Goal: Download file/media

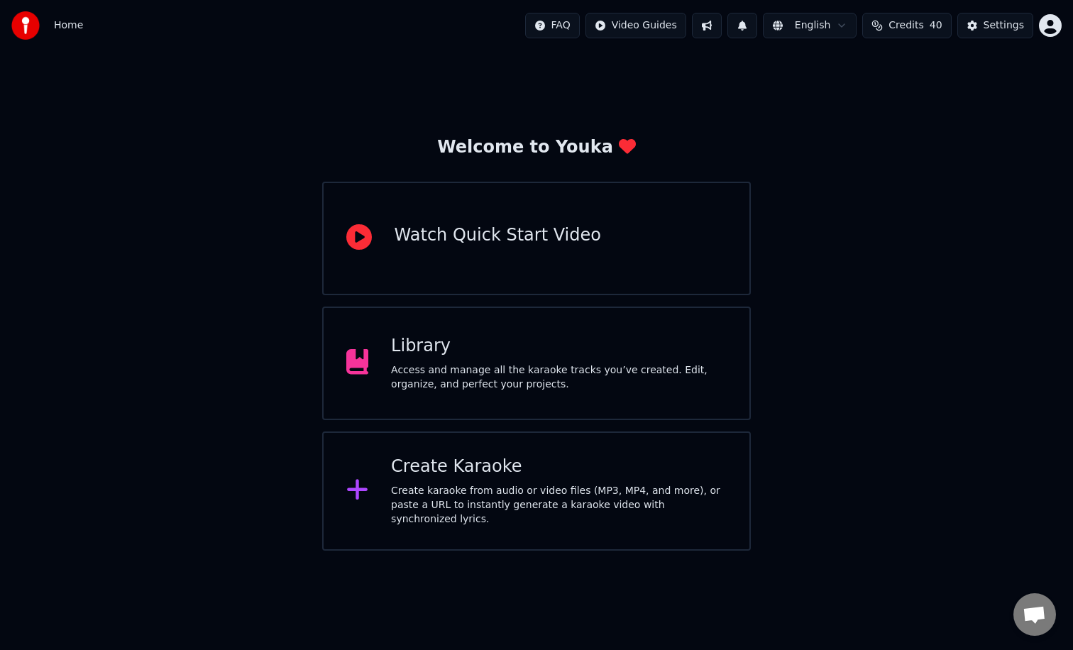
click at [463, 381] on div "Access and manage all the karaoke tracks you’ve created. Edit, organize, and pe…" at bounding box center [559, 377] width 336 height 28
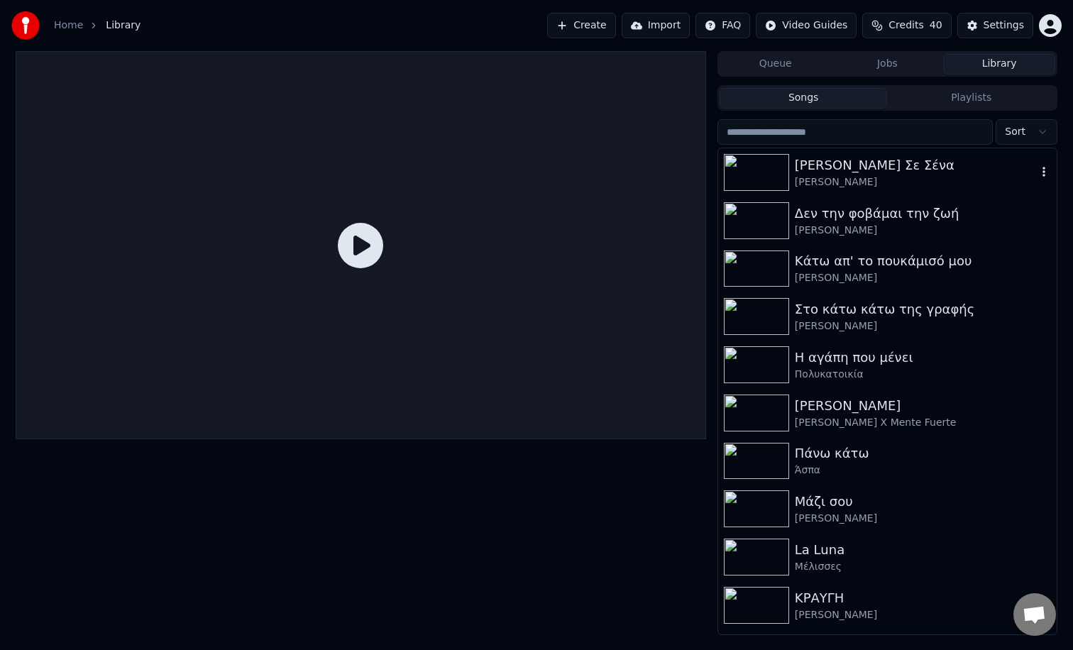
click at [883, 176] on div "[PERSON_NAME]" at bounding box center [915, 182] width 242 height 14
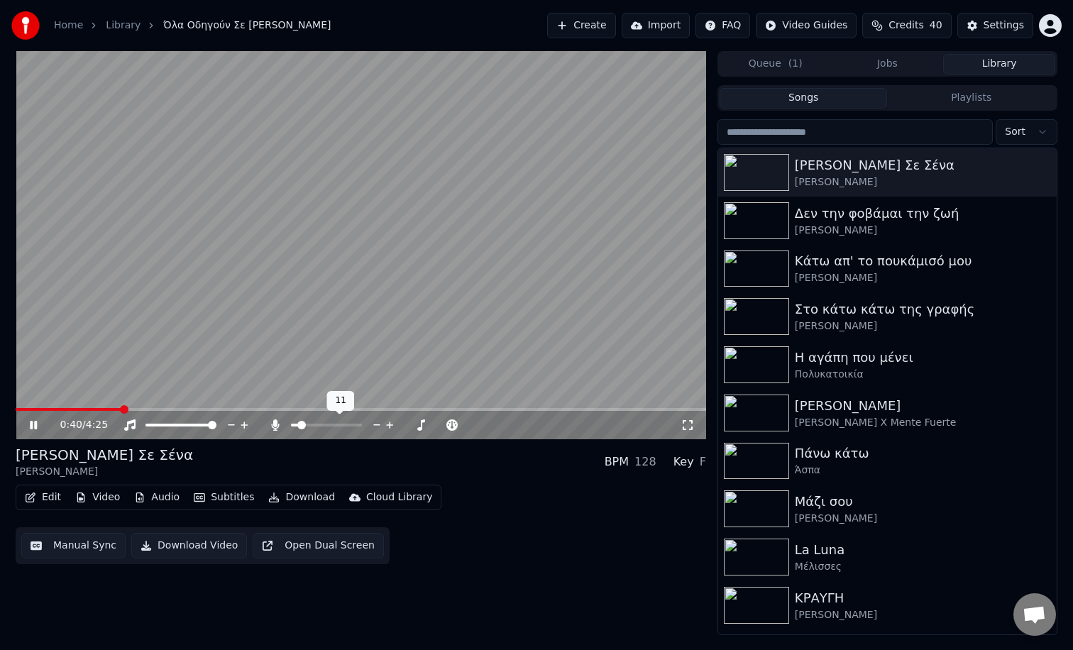
click at [298, 426] on span at bounding box center [301, 425] width 9 height 9
click at [1043, 172] on icon "button" at bounding box center [1043, 172] width 3 height 10
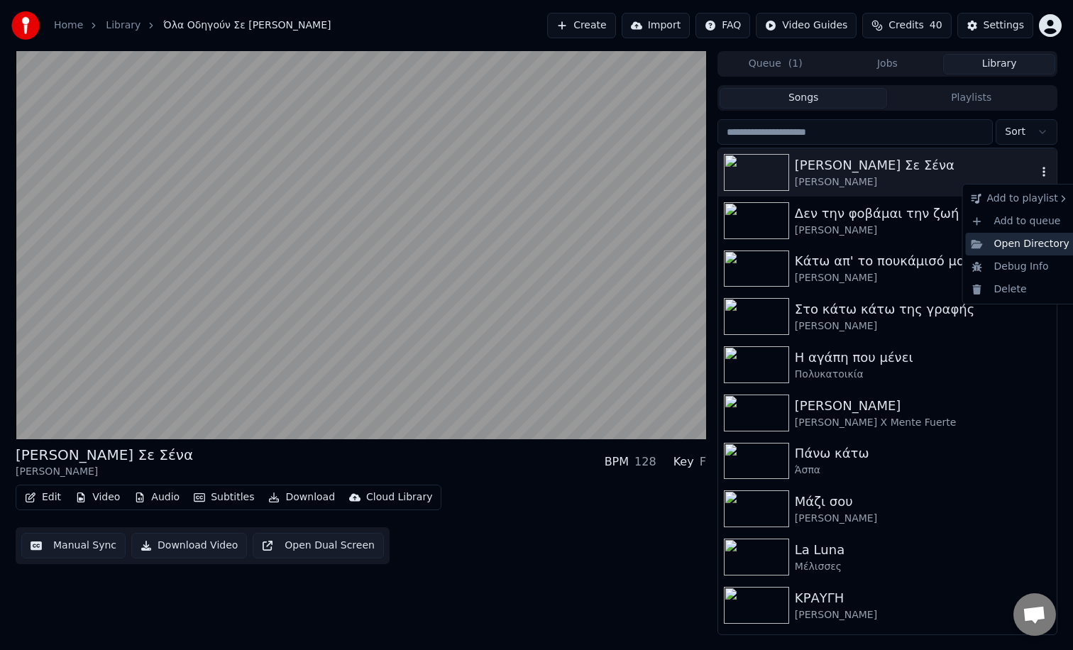
click at [1035, 251] on div "Open Directory" at bounding box center [1019, 244] width 109 height 23
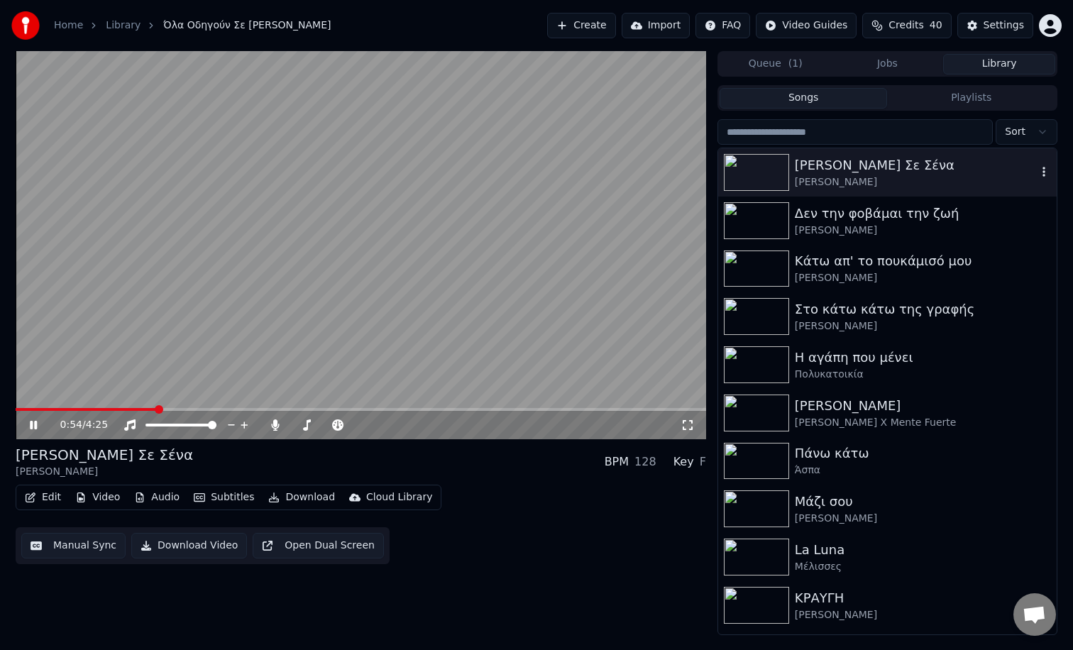
click at [35, 422] on icon at bounding box center [33, 425] width 7 height 9
click at [753, 417] on img at bounding box center [756, 412] width 65 height 37
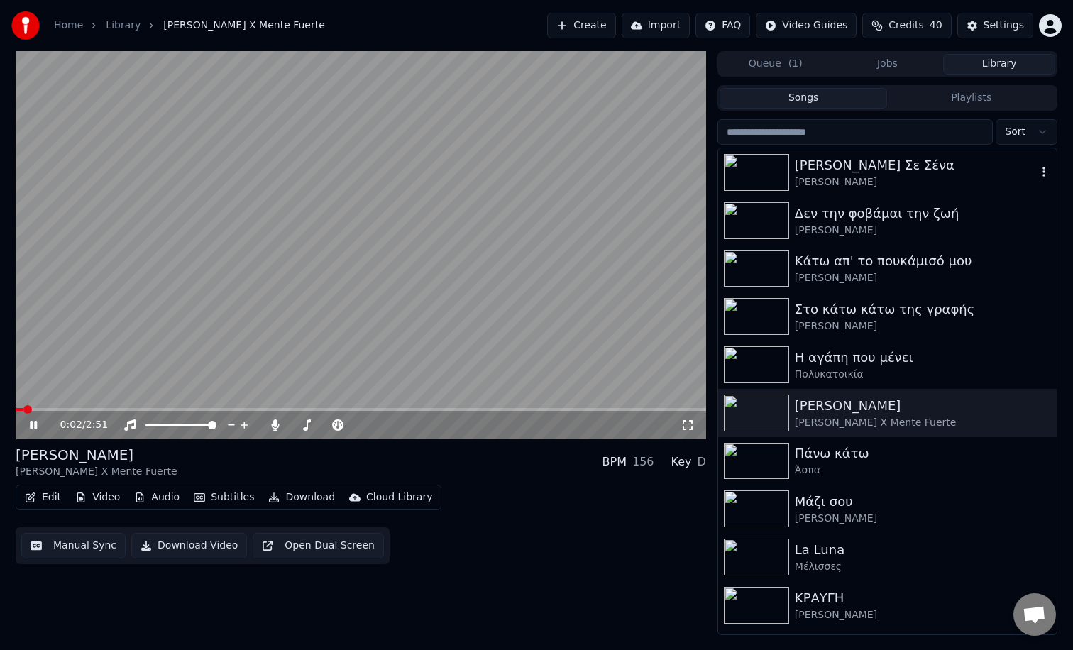
click at [67, 409] on span at bounding box center [361, 409] width 690 height 3
click at [291, 423] on span at bounding box center [295, 425] width 9 height 9
click at [765, 556] on img at bounding box center [756, 556] width 65 height 37
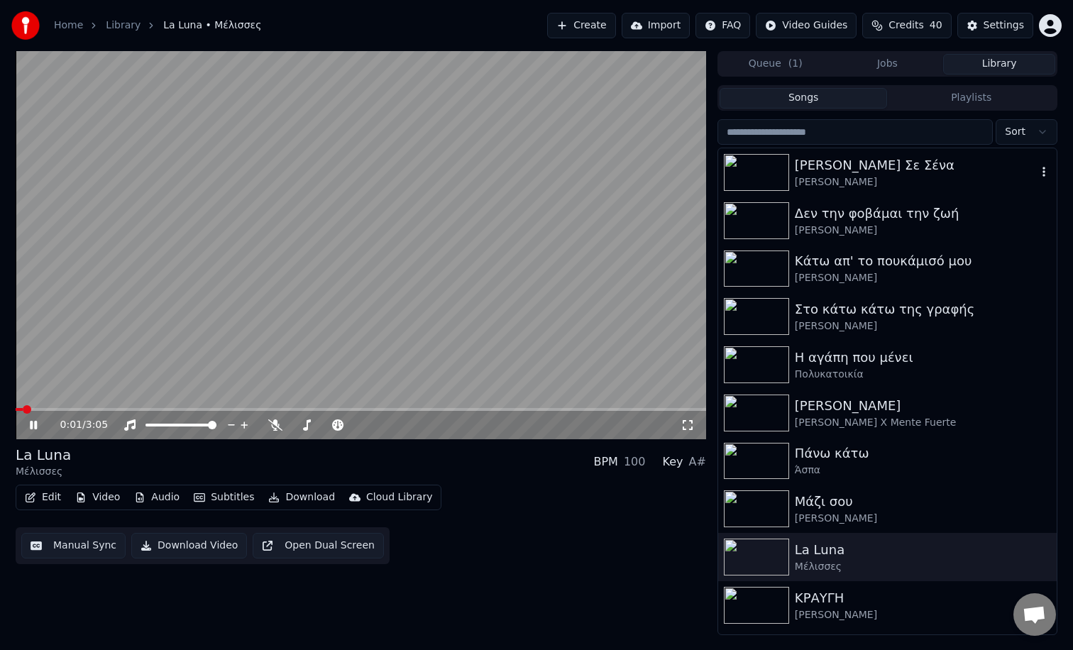
click at [45, 409] on span at bounding box center [361, 409] width 690 height 3
click at [57, 408] on span at bounding box center [361, 409] width 690 height 3
click at [72, 409] on span at bounding box center [361, 409] width 690 height 3
click at [306, 426] on span at bounding box center [309, 425] width 9 height 9
click at [311, 426] on span at bounding box center [313, 425] width 9 height 9
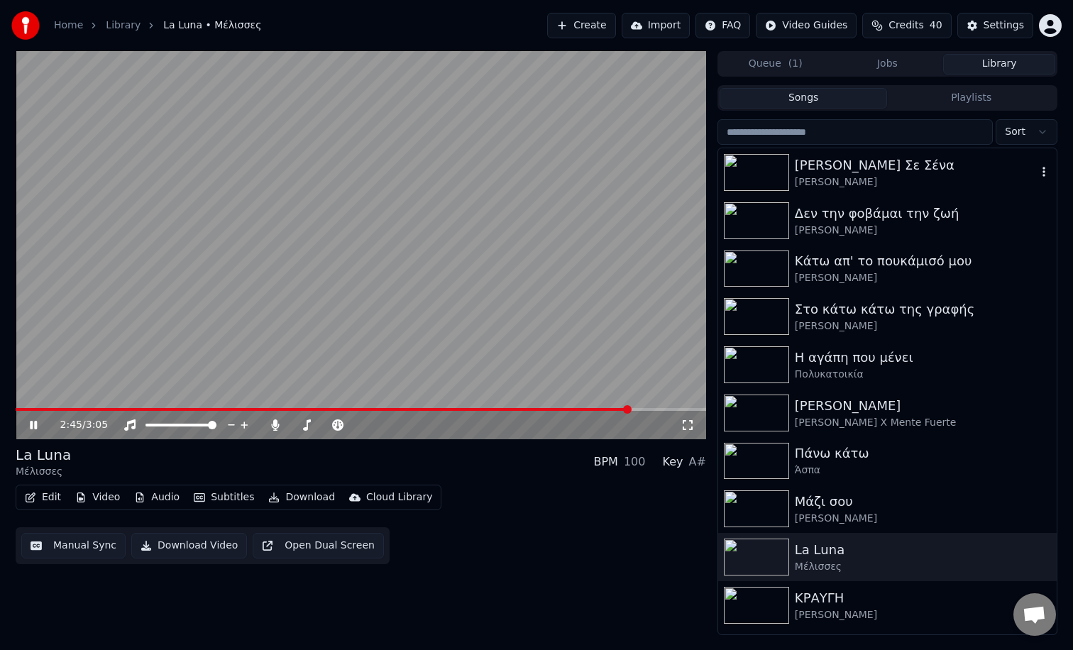
click at [630, 409] on span at bounding box center [361, 409] width 690 height 3
click at [292, 496] on button "Download" at bounding box center [301, 497] width 78 height 20
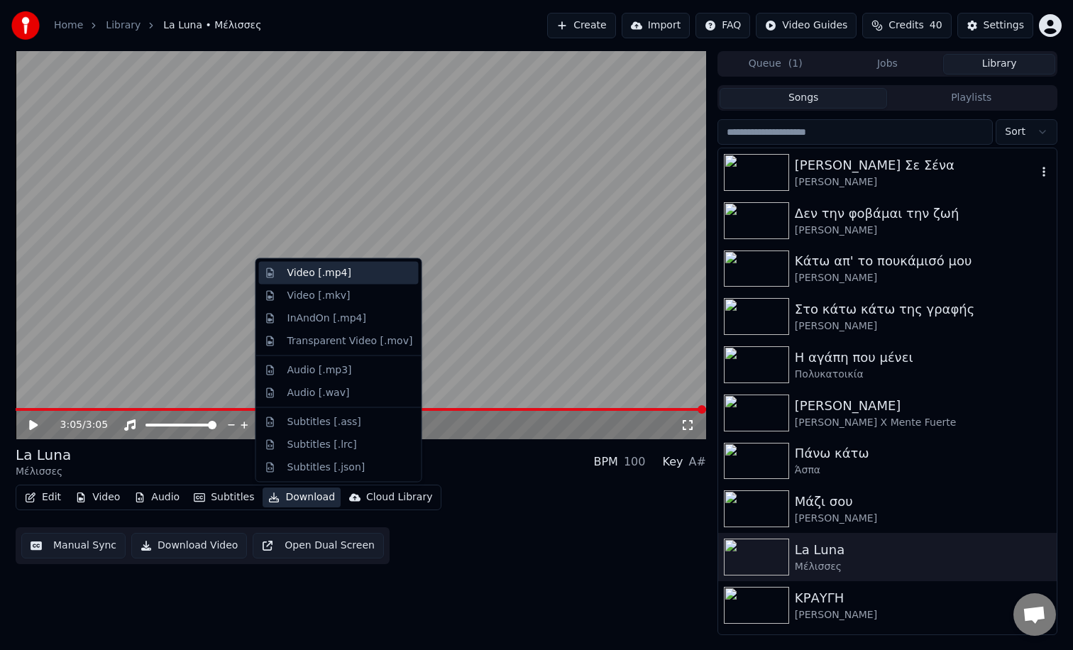
click at [294, 272] on div "Video [.mp4]" at bounding box center [319, 273] width 64 height 14
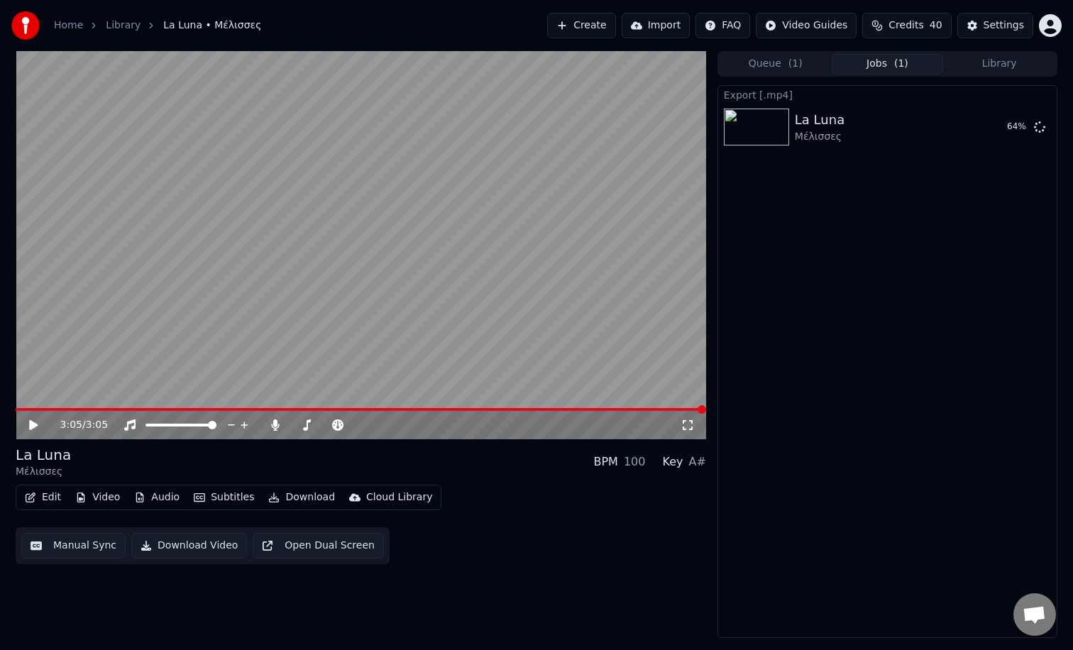
click at [999, 67] on button "Library" at bounding box center [999, 64] width 112 height 21
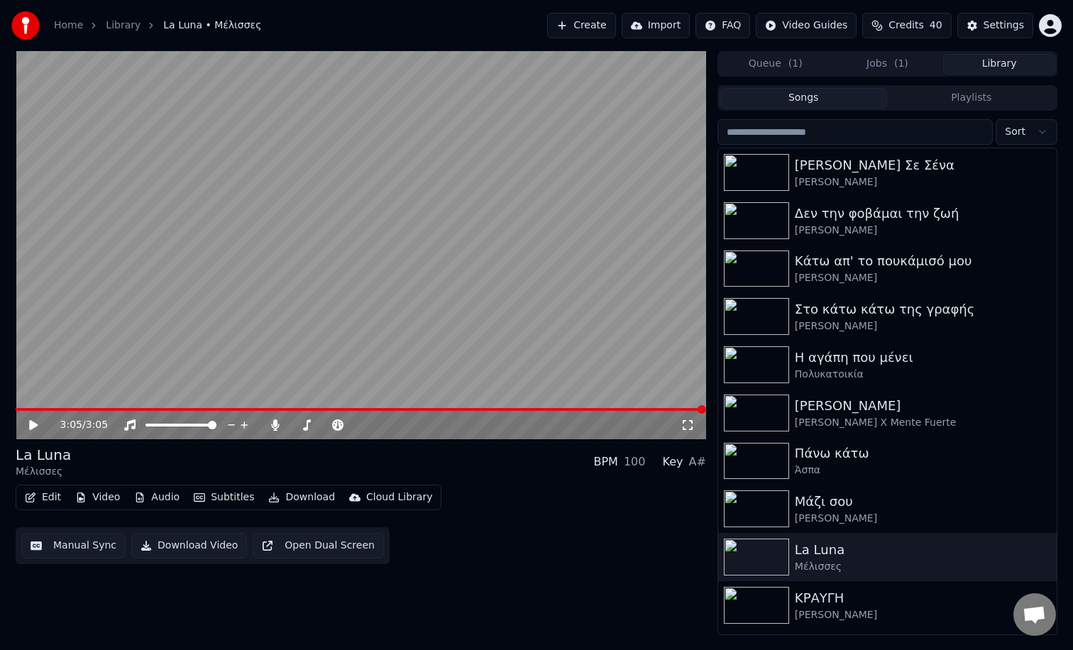
click at [789, 62] on span "( 1 )" at bounding box center [795, 64] width 14 height 14
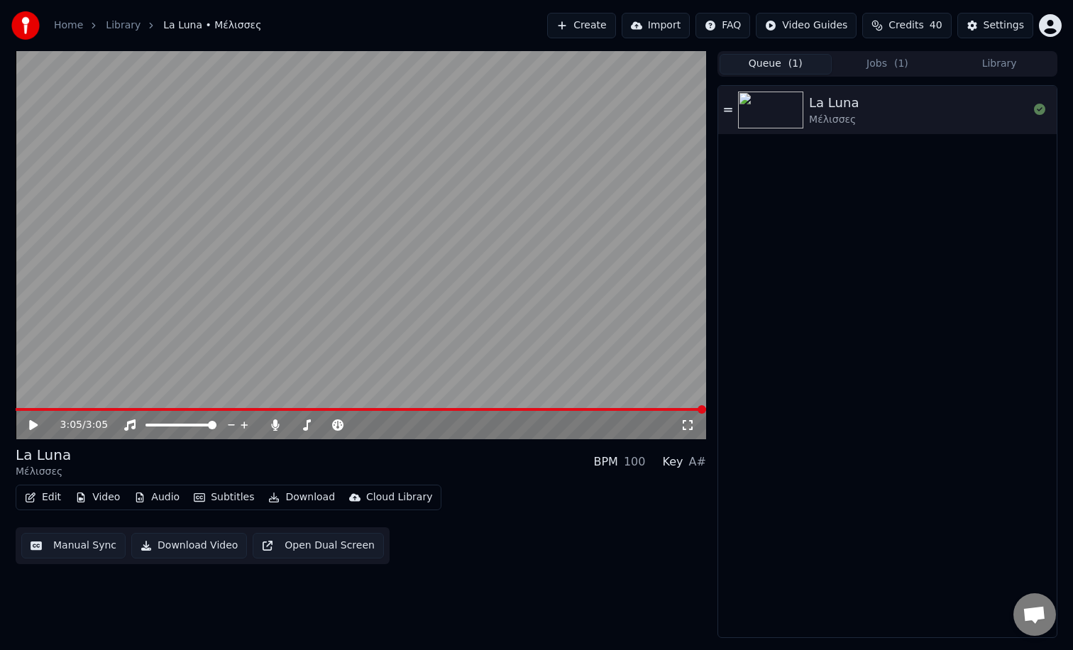
click at [882, 62] on button "Jobs ( 1 )" at bounding box center [887, 64] width 112 height 21
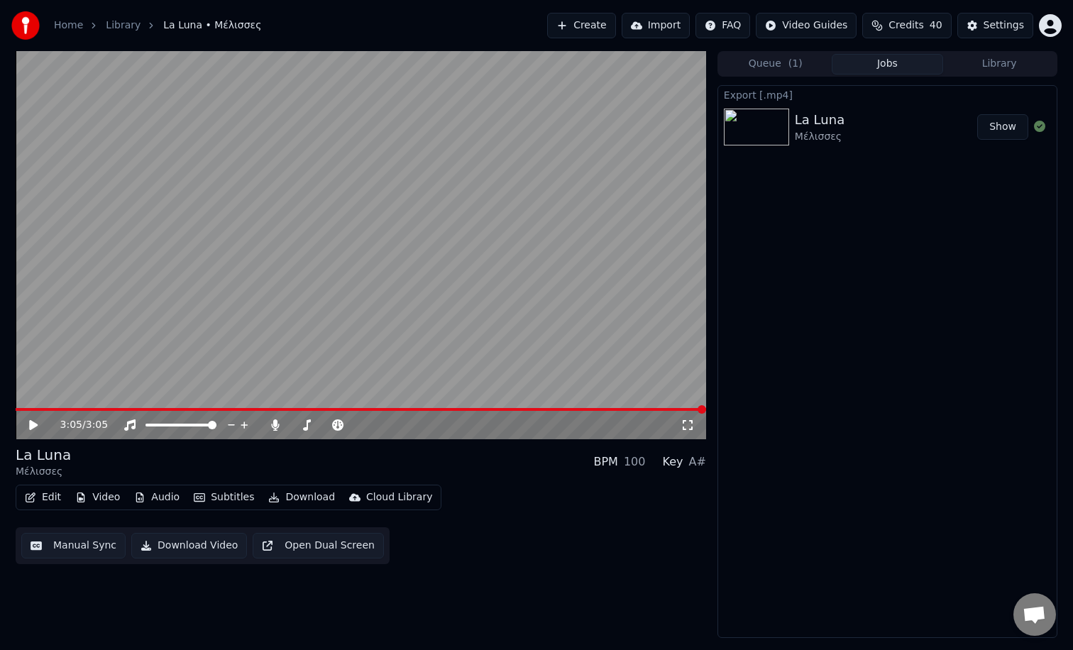
click at [1013, 129] on button "Show" at bounding box center [1002, 127] width 51 height 26
